Goal: Transaction & Acquisition: Purchase product/service

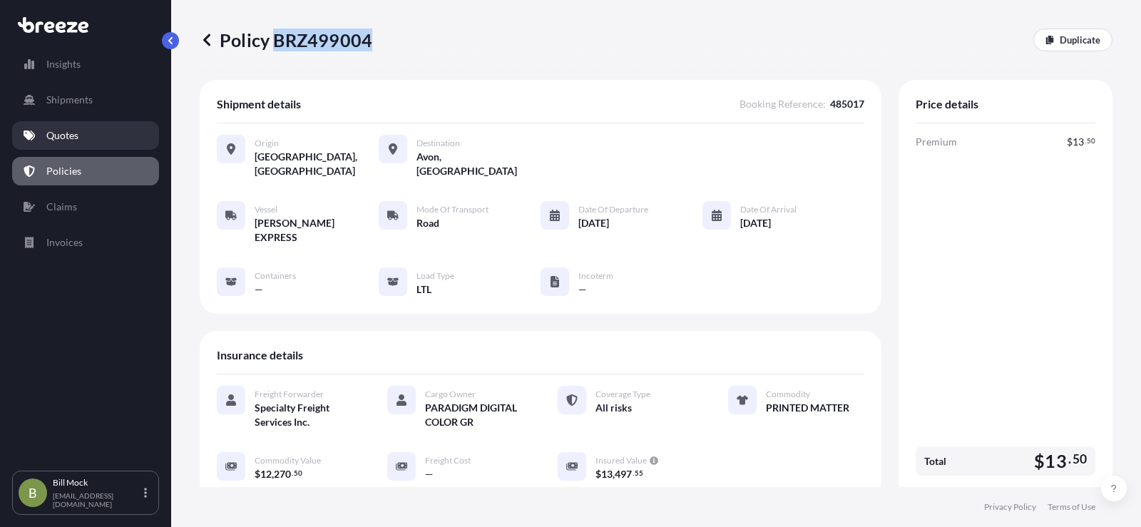
click at [68, 136] on p "Quotes" at bounding box center [62, 135] width 32 height 14
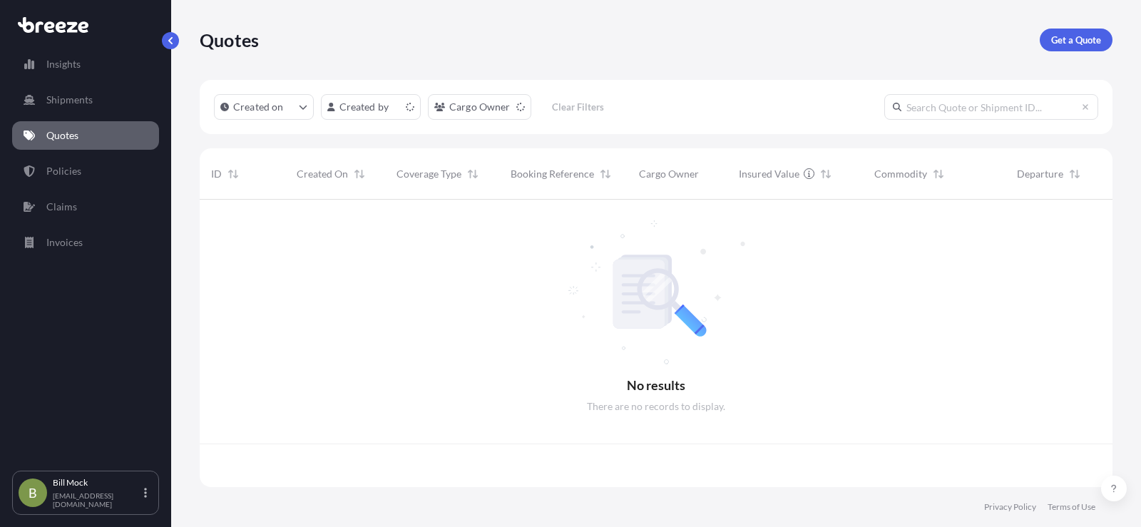
scroll to position [285, 902]
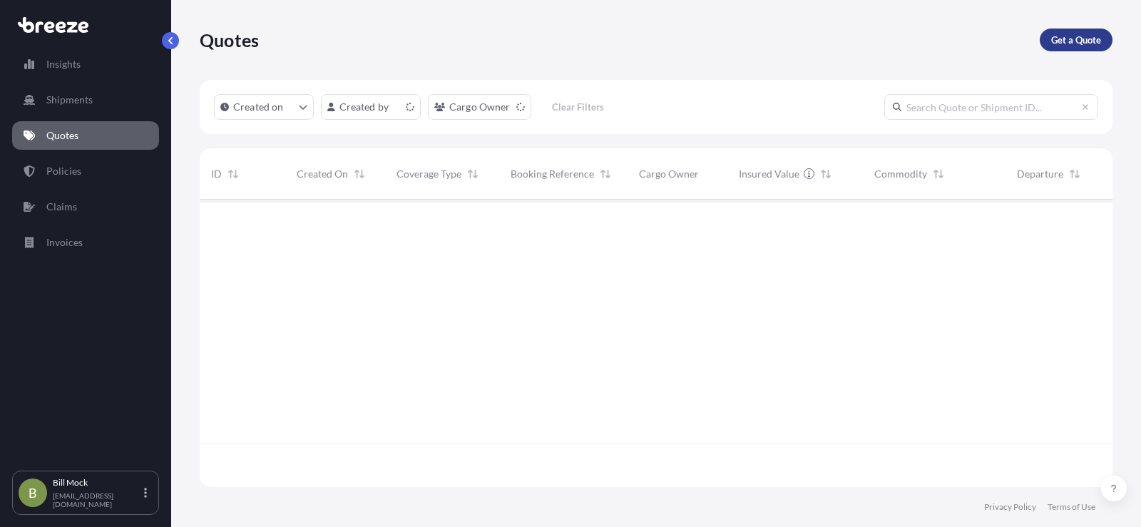
click at [1051, 46] on p "Get a Quote" at bounding box center [1076, 40] width 50 height 14
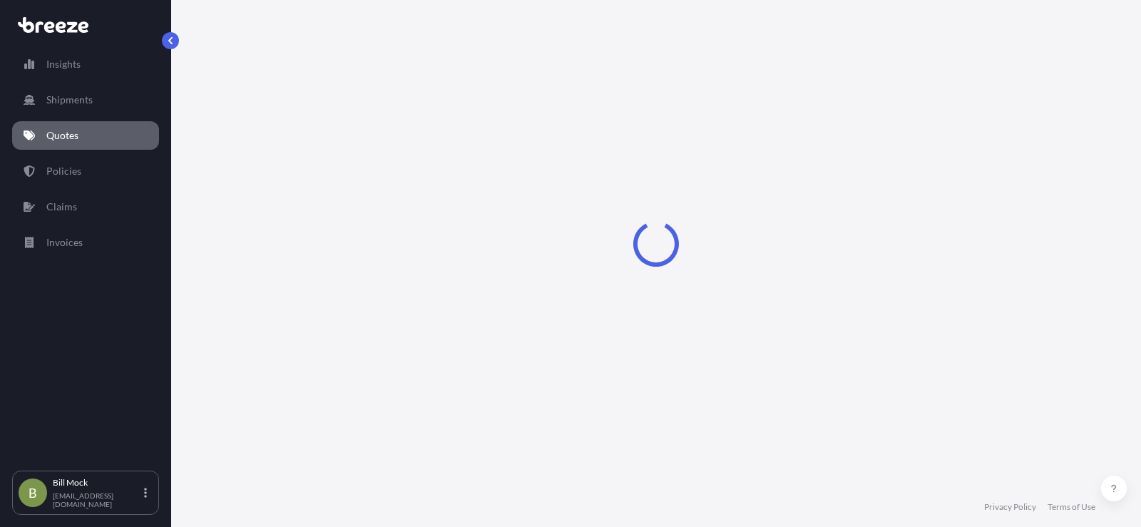
scroll to position [23, 0]
select select "Sea"
select select "1"
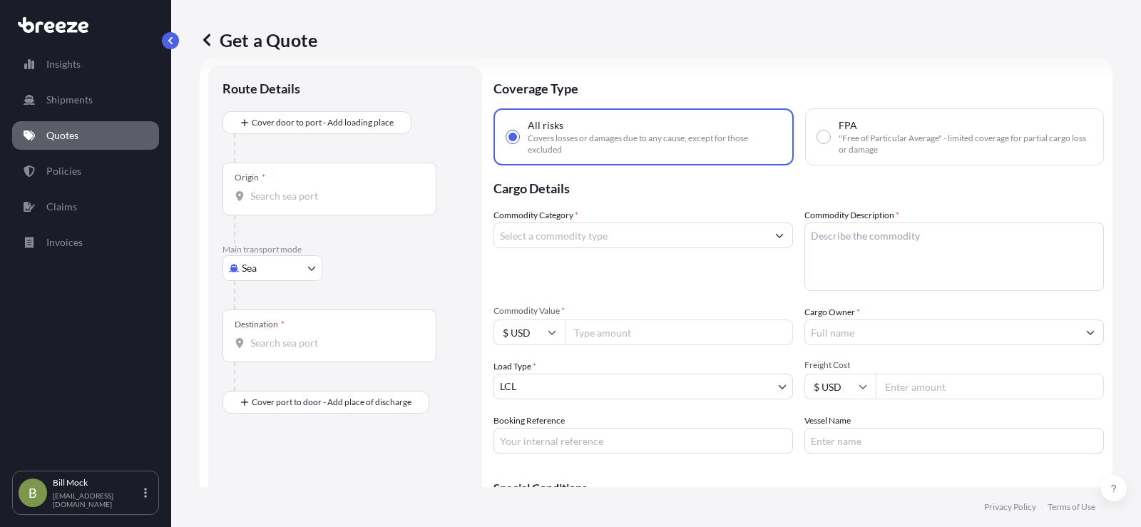
click at [600, 334] on input "Commodity Value *" at bounding box center [679, 333] width 228 height 26
type input "3487.90"
click at [276, 267] on body "Insights Shipments Quotes Policies Claims Invoices B [PERSON_NAME] [EMAIL_ADDRE…" at bounding box center [570, 263] width 1141 height 527
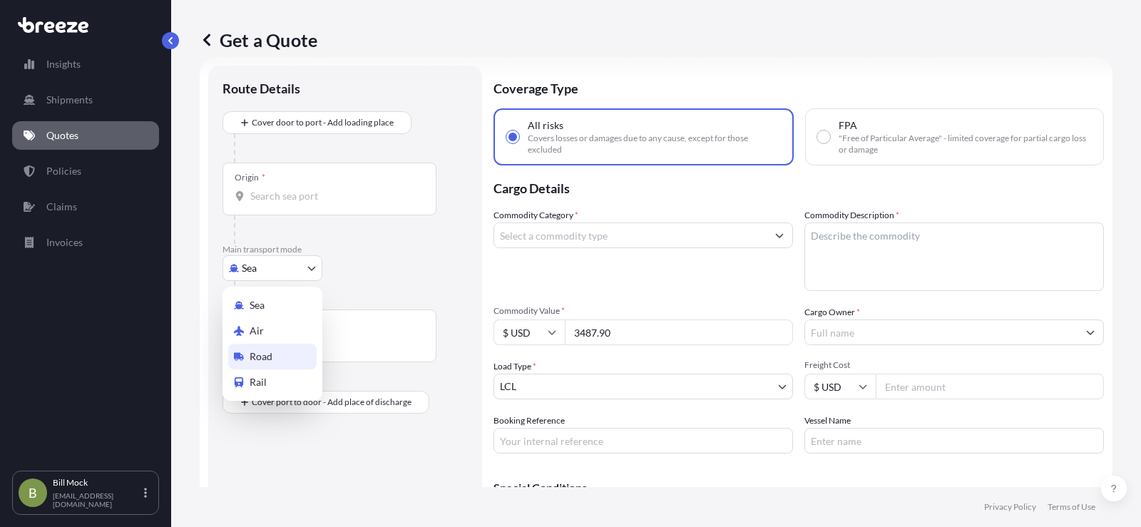
click at [274, 355] on div "Road" at bounding box center [272, 357] width 88 height 26
select select "Road"
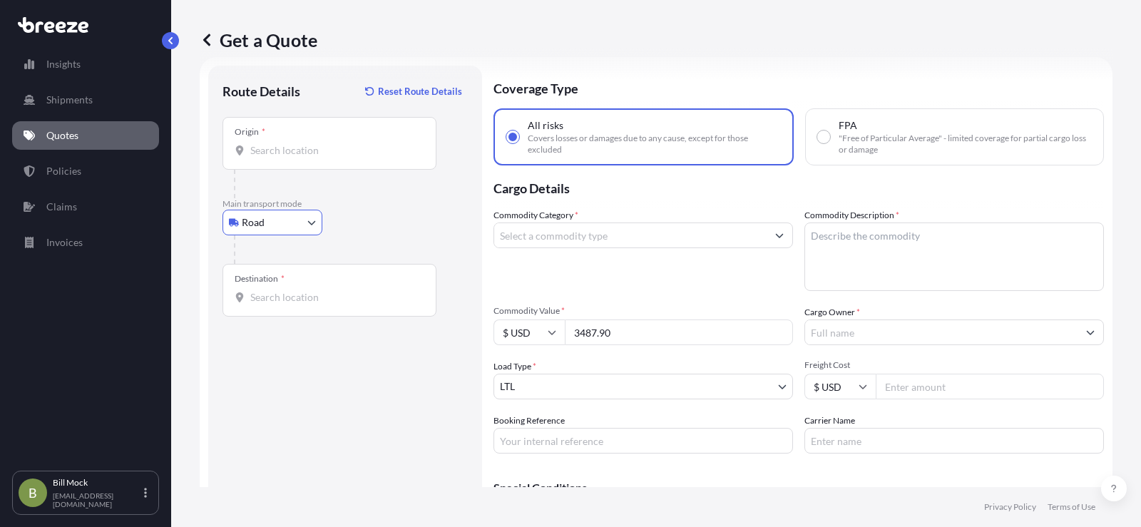
click at [274, 151] on input "Origin *" at bounding box center [334, 150] width 168 height 14
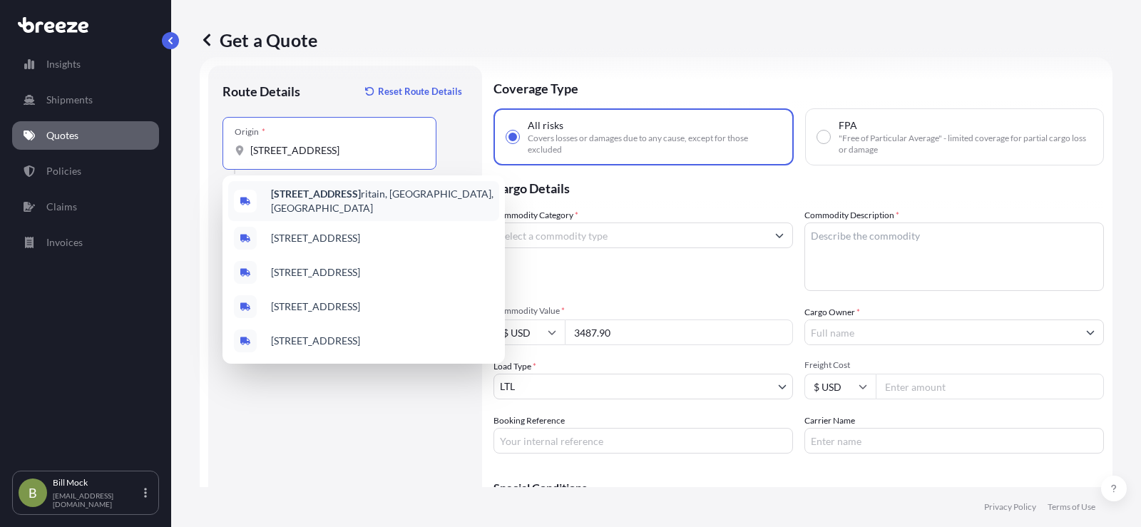
click at [352, 198] on b "[STREET_ADDRESS]" at bounding box center [316, 194] width 90 height 12
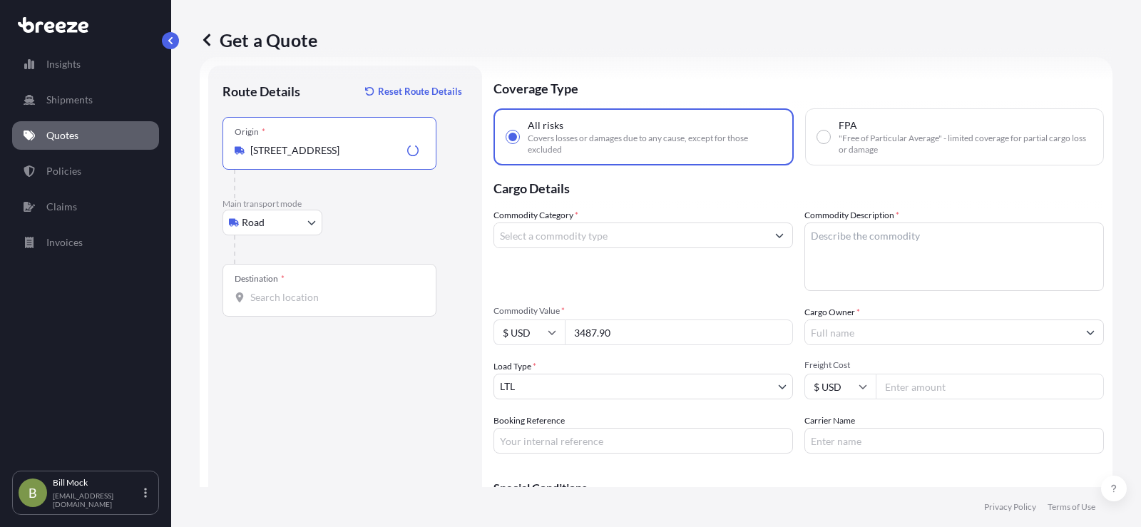
type input "[STREET_ADDRESS]"
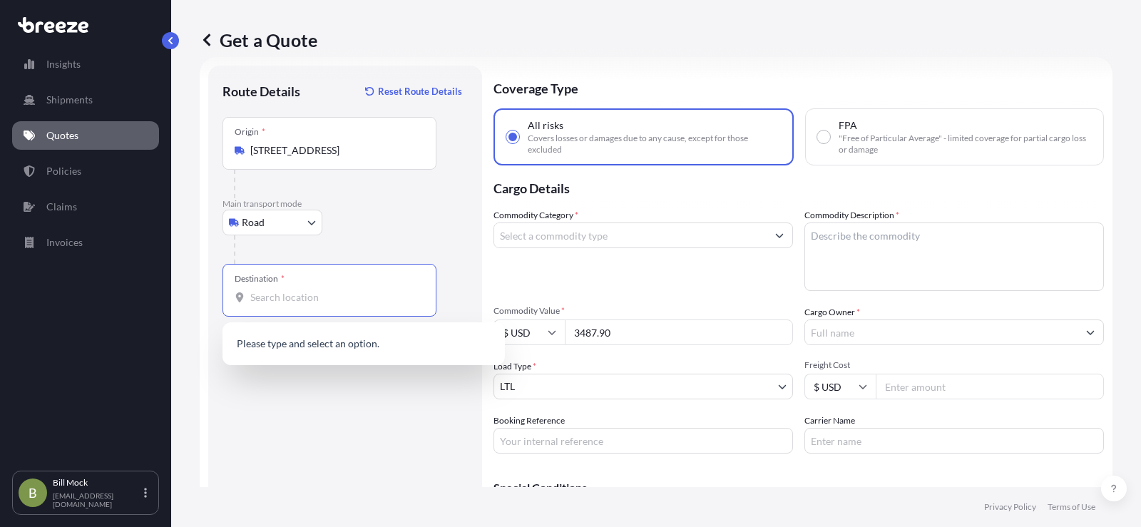
click at [286, 292] on input "Destination *" at bounding box center [334, 297] width 168 height 14
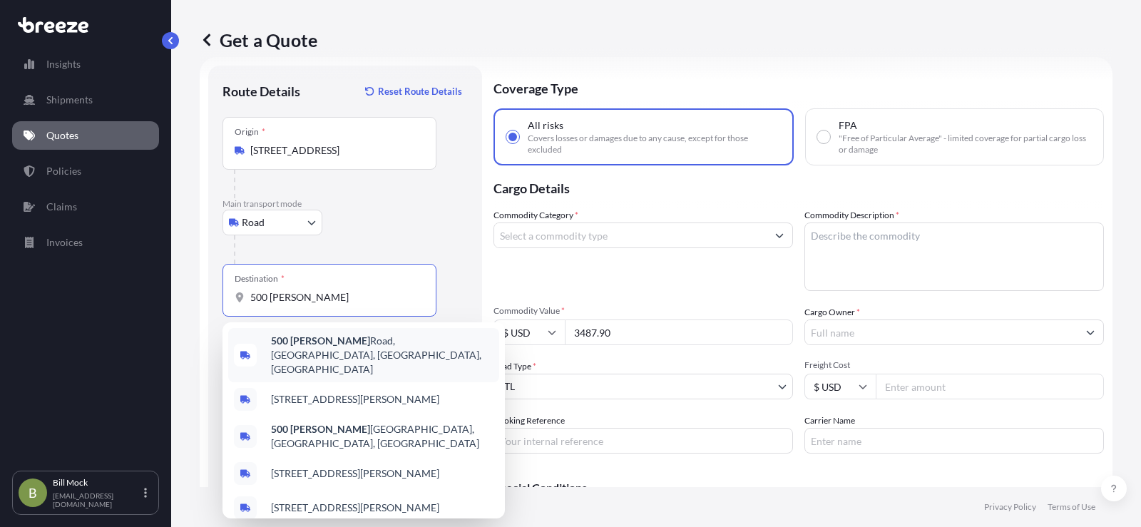
click at [342, 305] on body "5 options available. 0 options available. 5 options available. Insights Shipmen…" at bounding box center [570, 263] width 1141 height 527
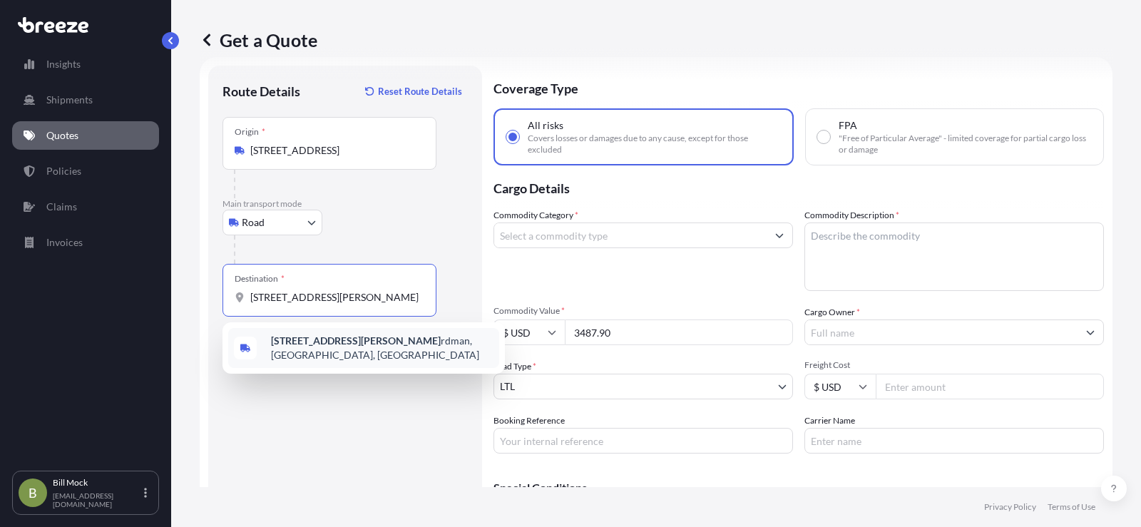
click at [392, 347] on span "[STREET_ADDRESS][PERSON_NAME]" at bounding box center [382, 348] width 223 height 29
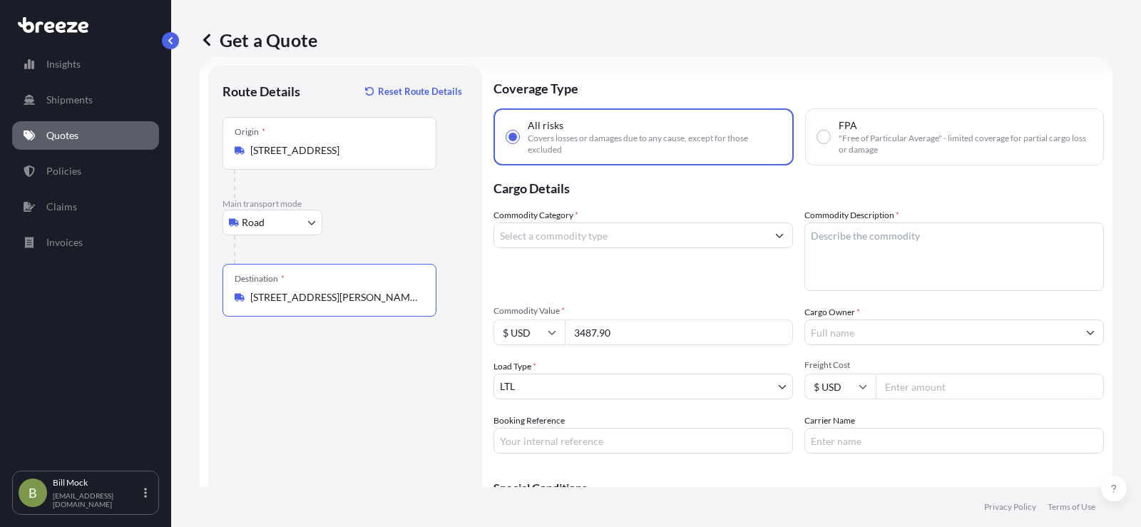
type input "[STREET_ADDRESS][PERSON_NAME][PERSON_NAME]"
click at [514, 235] on input "Commodity Category *" at bounding box center [630, 236] width 272 height 26
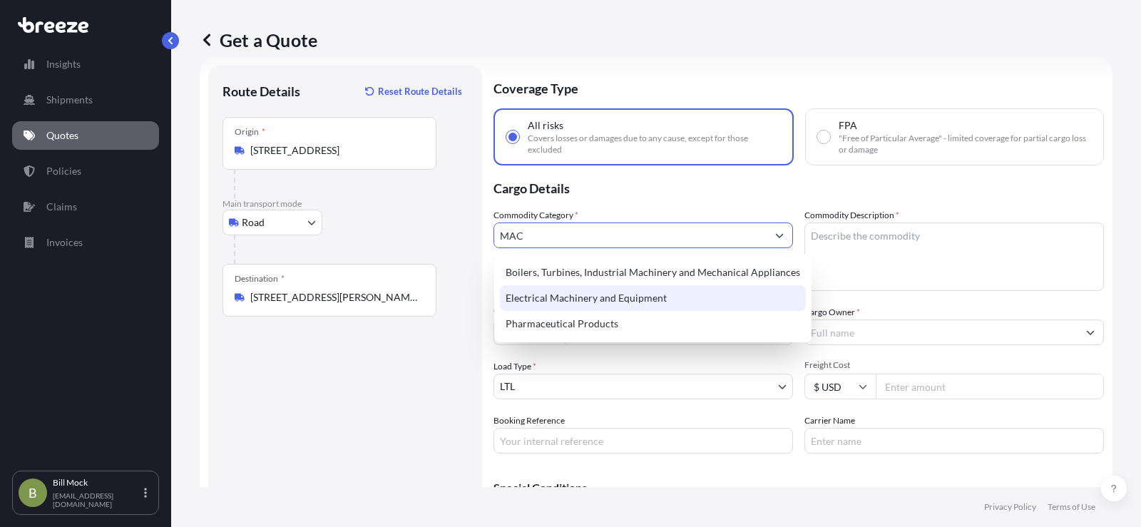
click at [555, 299] on div "Electrical Machinery and Equipment" at bounding box center [653, 298] width 306 height 26
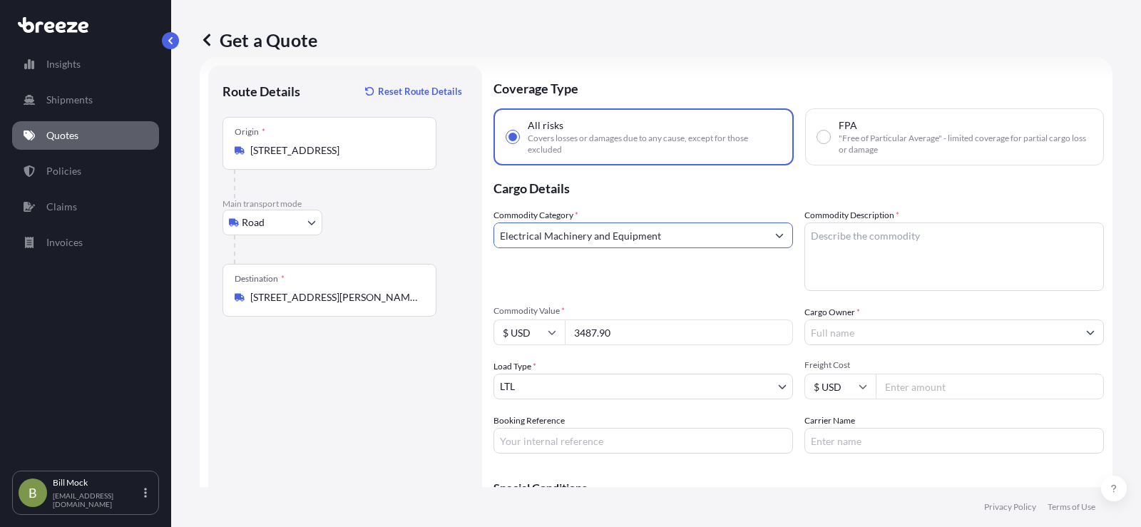
type input "Electrical Machinery and Equipment"
click at [824, 234] on textarea "Commodity Description *" at bounding box center [955, 257] width 300 height 68
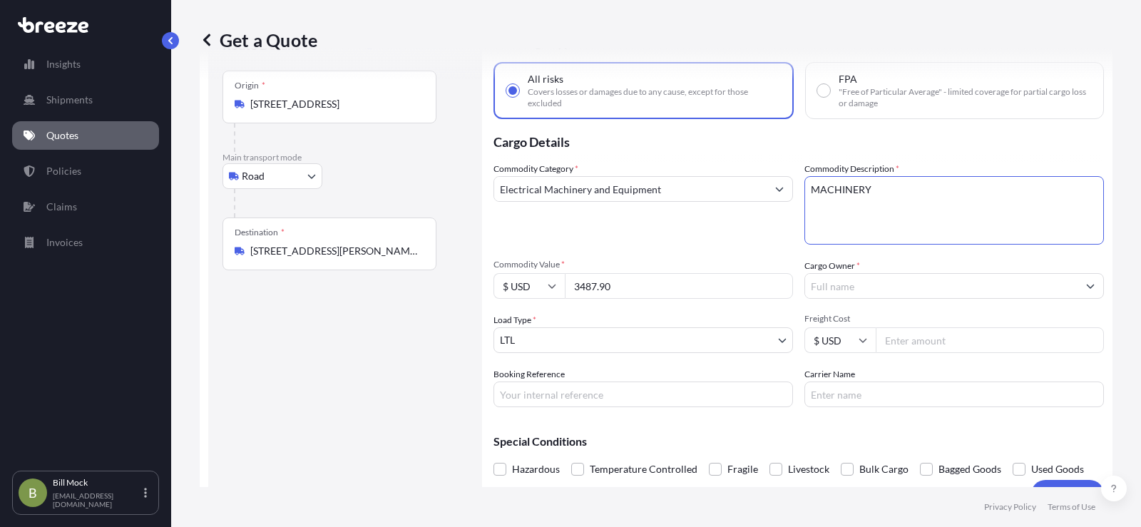
scroll to position [94, 0]
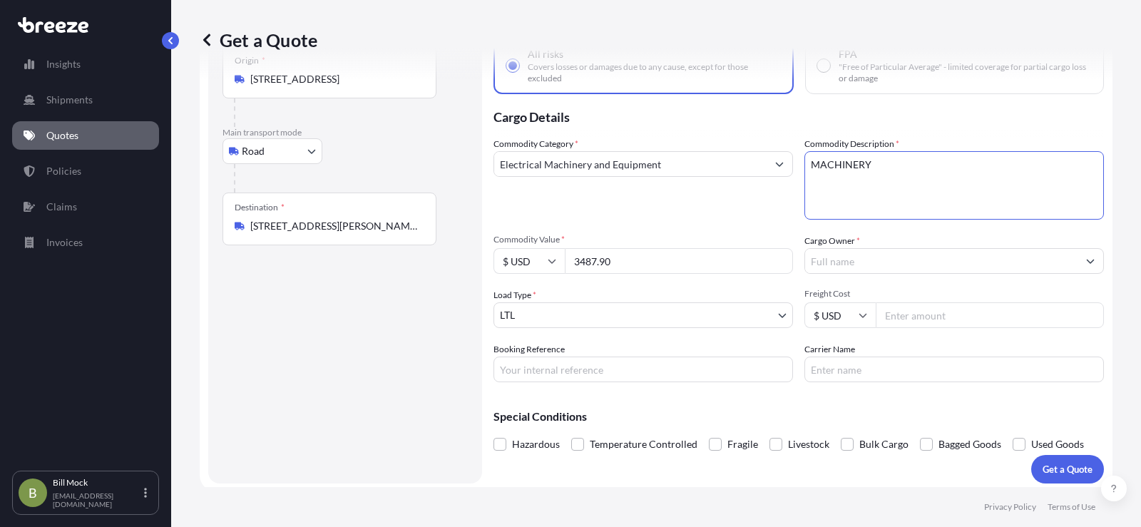
type textarea "MACHINERY"
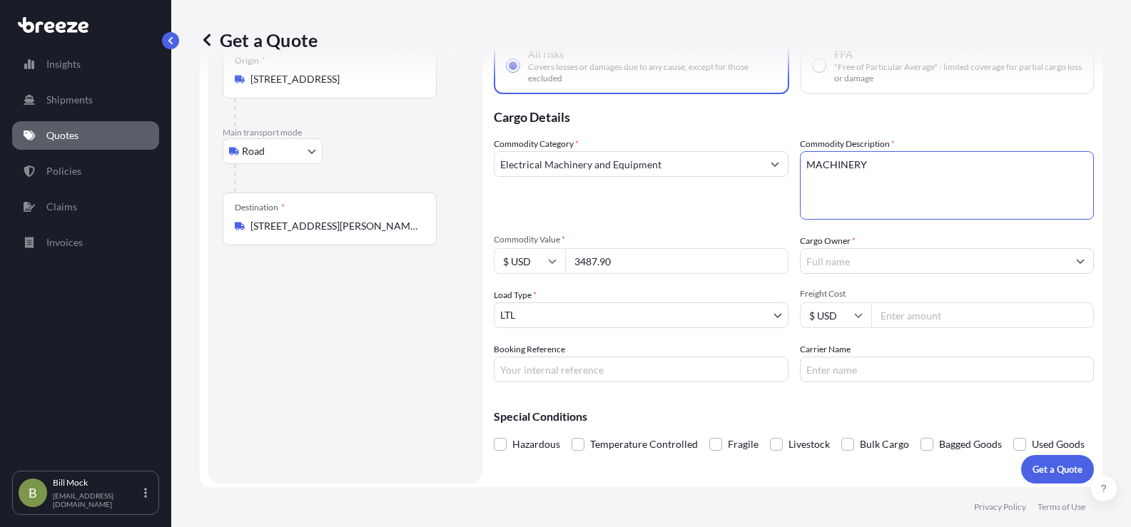
click at [827, 258] on input "Cargo Owner *" at bounding box center [933, 261] width 267 height 26
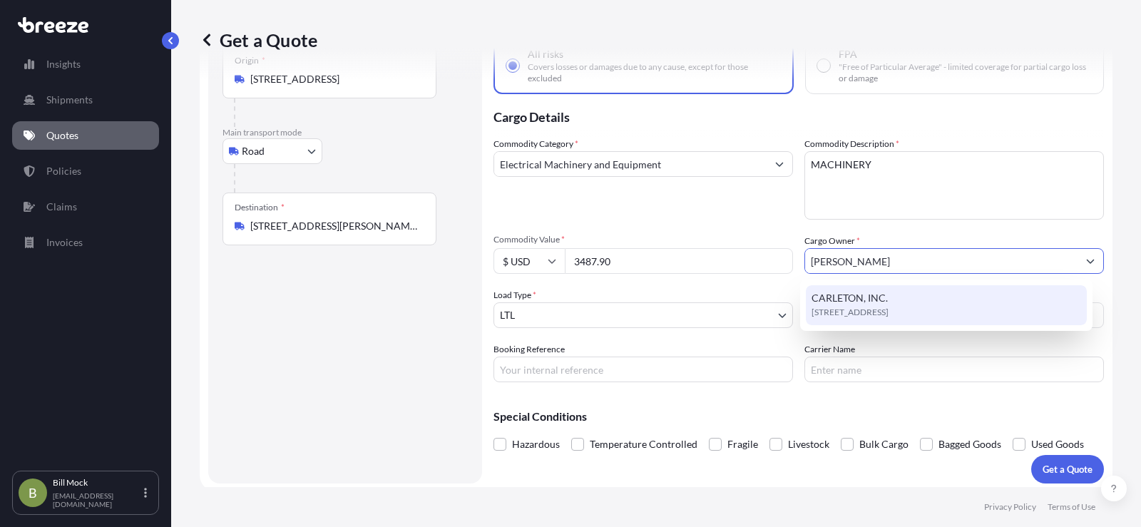
click at [860, 292] on span "CARLETON, INC." at bounding box center [850, 298] width 76 height 14
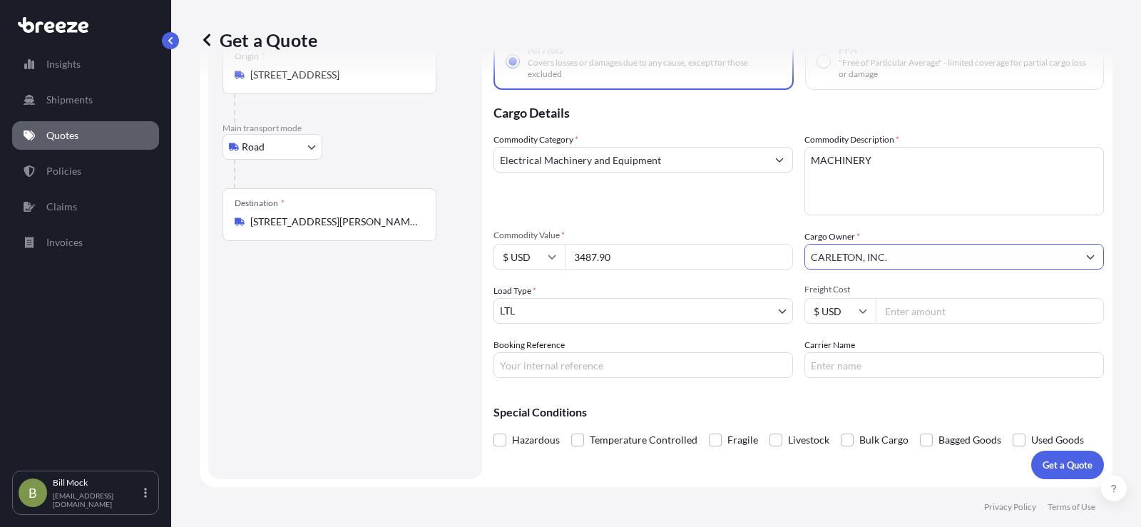
scroll to position [99, 0]
type input "CARLETON, INC."
click at [568, 364] on input "Booking Reference" at bounding box center [644, 365] width 300 height 26
type input "485213"
type input "[PERSON_NAME] EXPRESS"
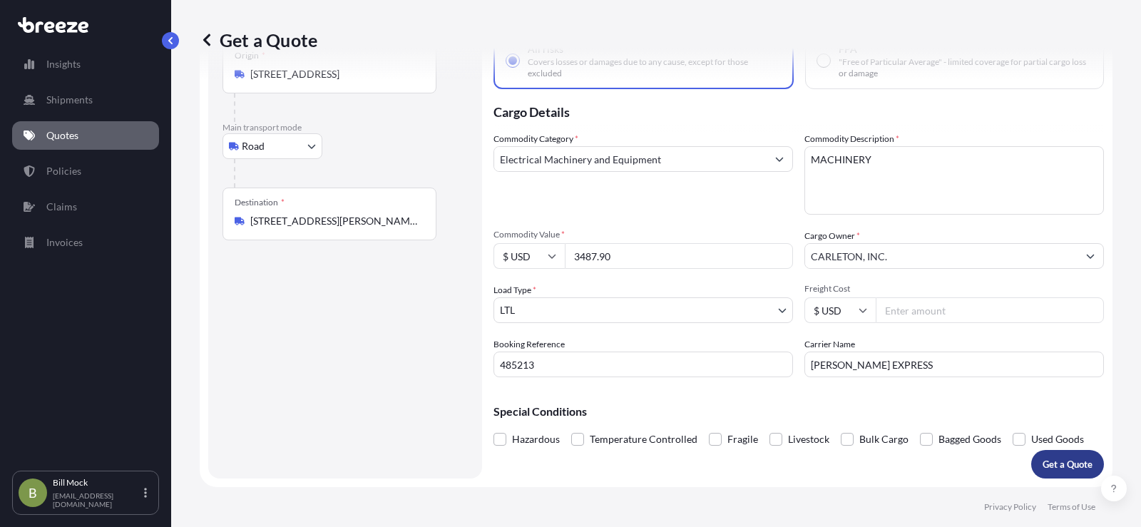
click at [1046, 466] on p "Get a Quote" at bounding box center [1068, 464] width 50 height 14
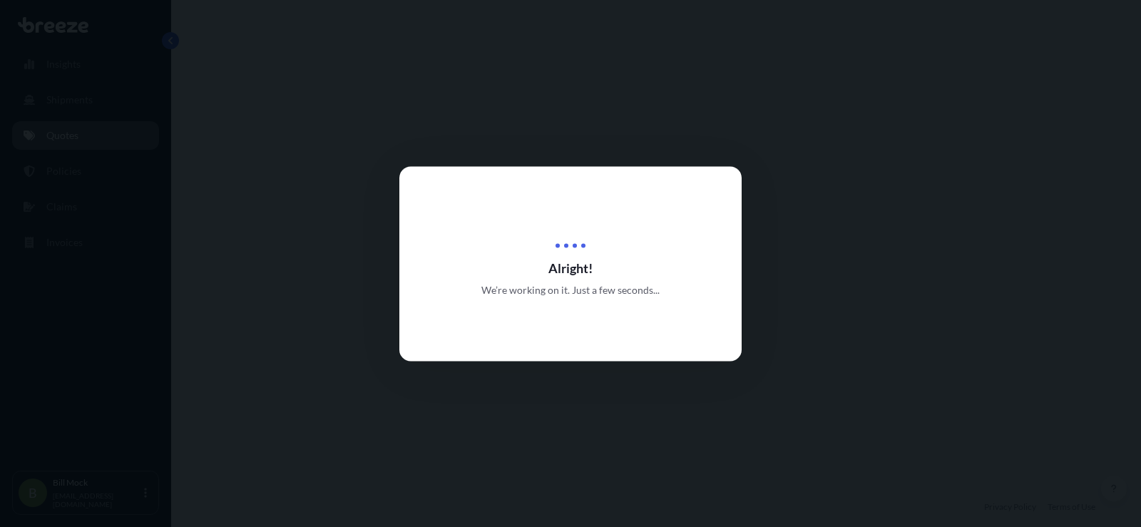
select select "Road"
select select "1"
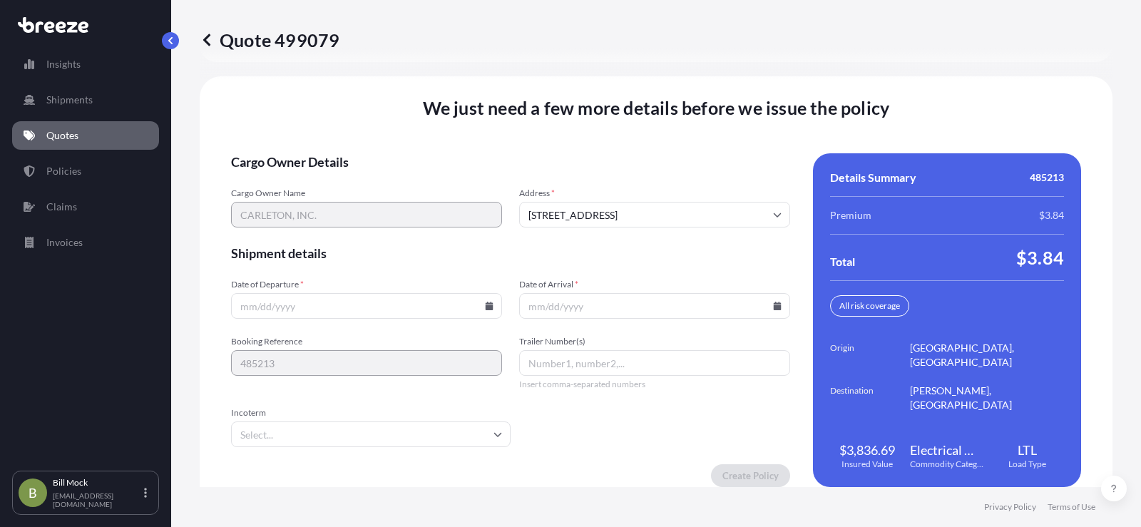
scroll to position [1972, 0]
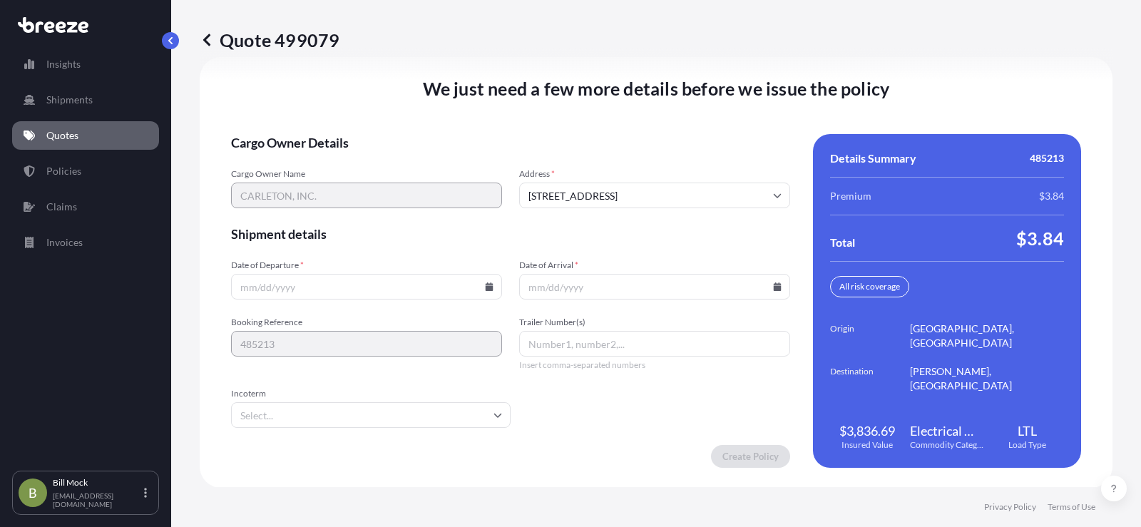
click at [490, 292] on input "Date of Departure *" at bounding box center [366, 287] width 271 height 26
click at [486, 286] on icon at bounding box center [490, 286] width 8 height 9
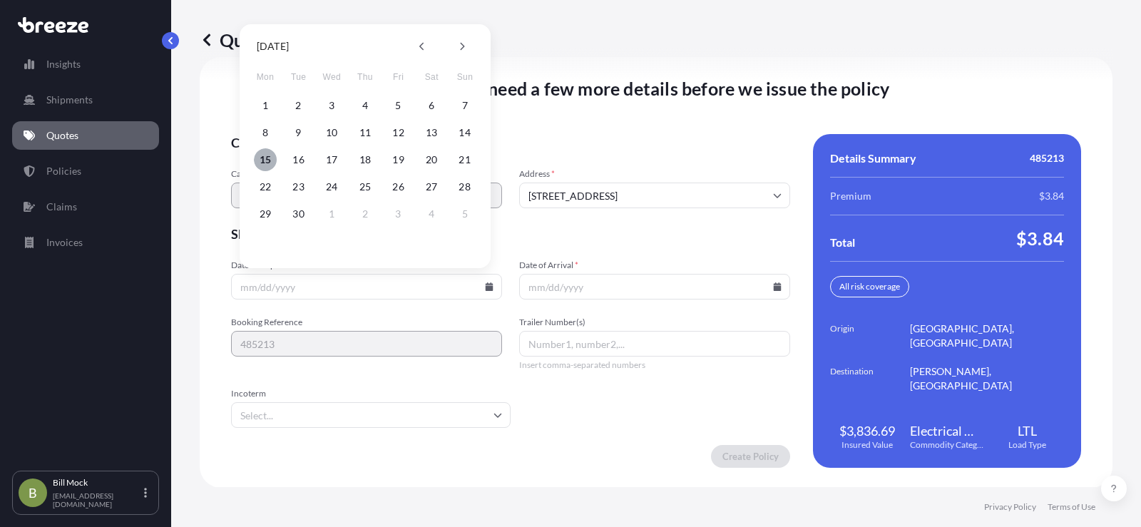
click at [265, 156] on button "15" at bounding box center [265, 159] width 23 height 23
type input "[DATE]"
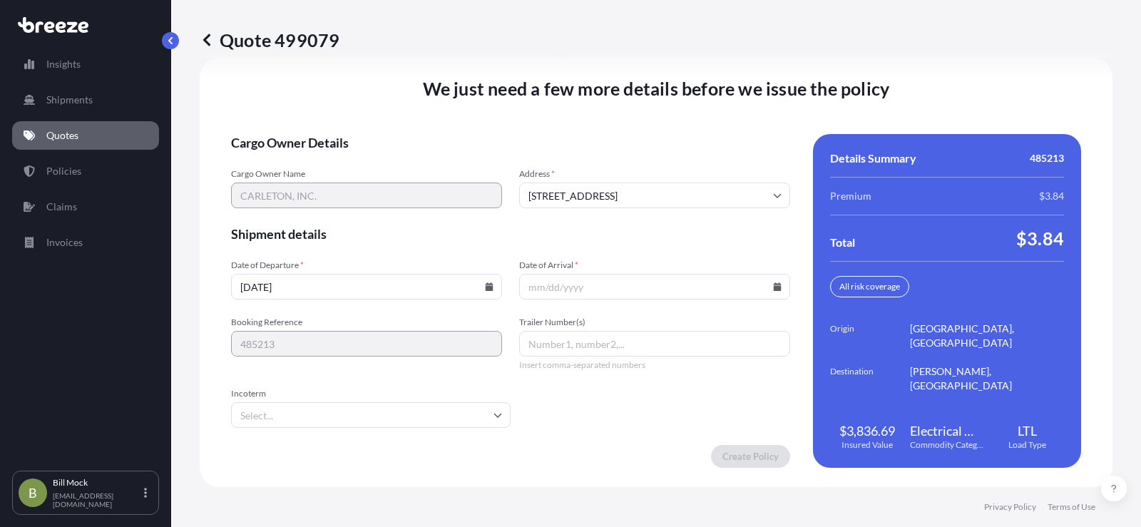
click at [774, 290] on icon at bounding box center [778, 286] width 8 height 9
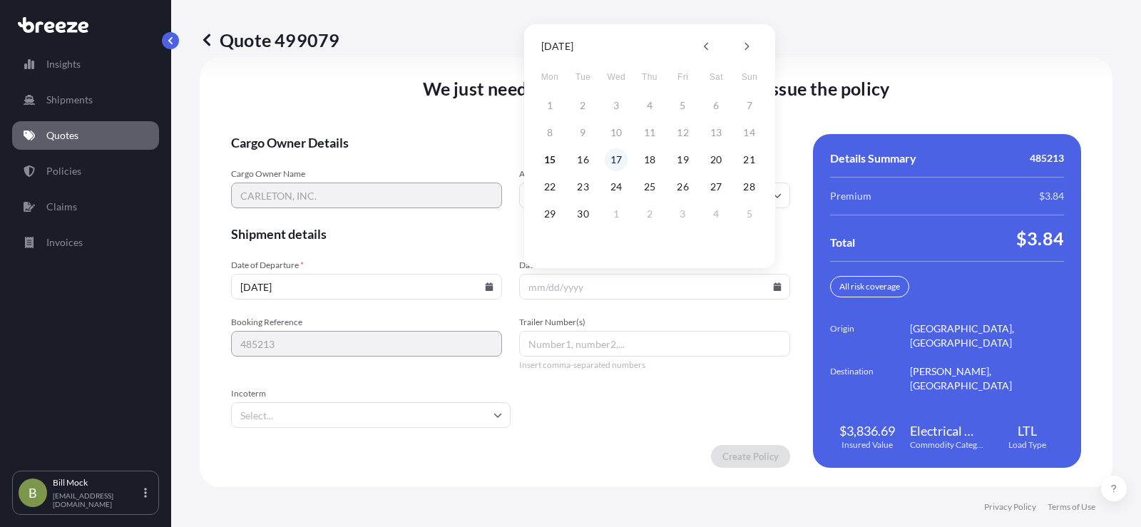
click at [621, 161] on button "17" at bounding box center [616, 159] width 23 height 23
type input "[DATE]"
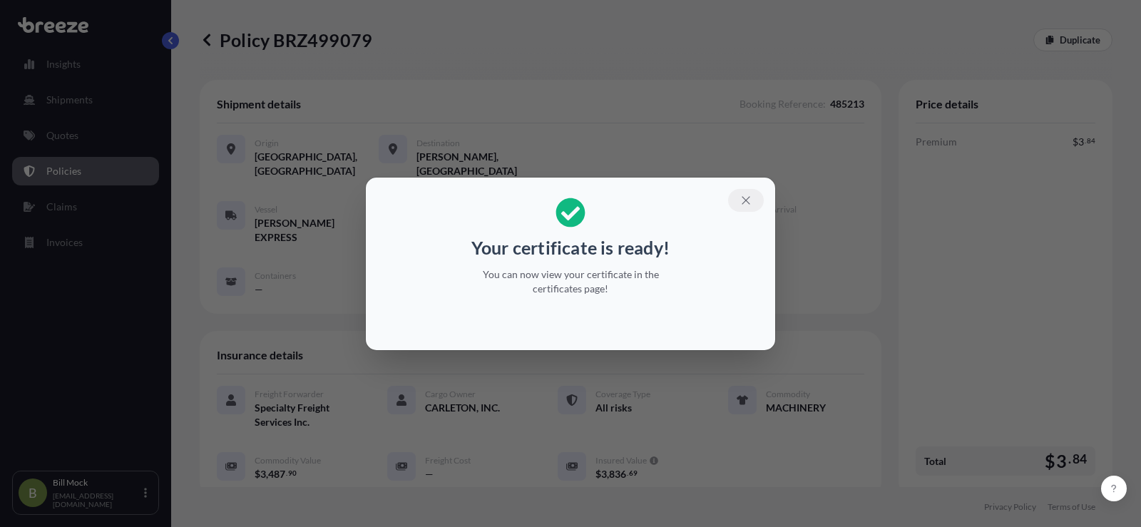
click at [748, 194] on icon "button" at bounding box center [746, 200] width 13 height 13
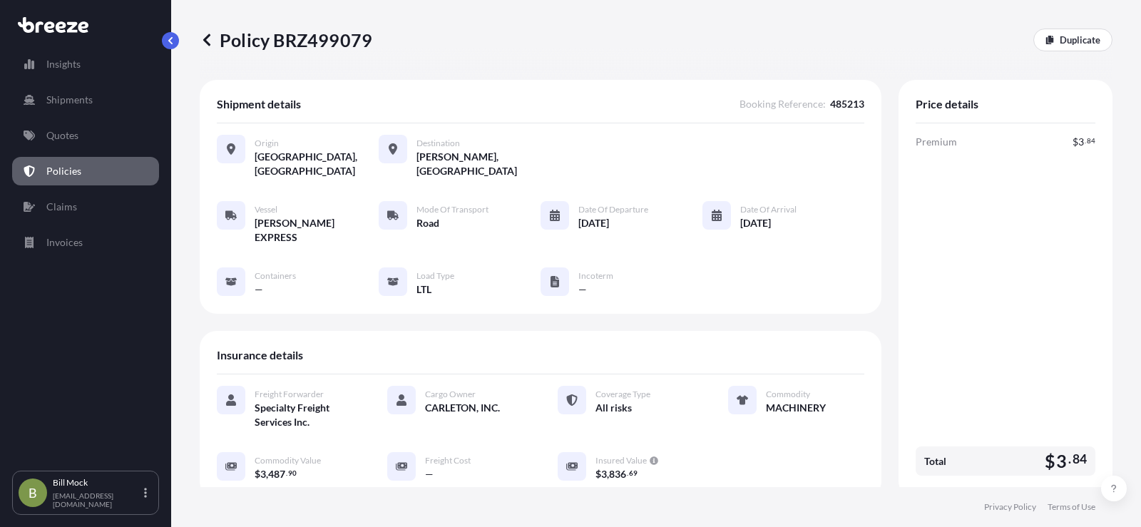
click at [300, 34] on p "Policy BRZ499079" at bounding box center [286, 40] width 173 height 23
copy p "BRZ499079"
